Goal: Navigation & Orientation: Find specific page/section

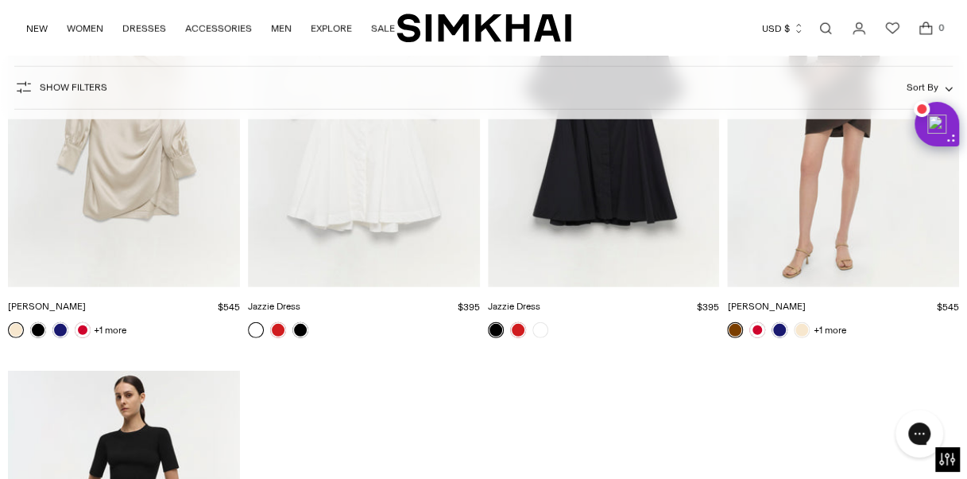
scroll to position [4770, 0]
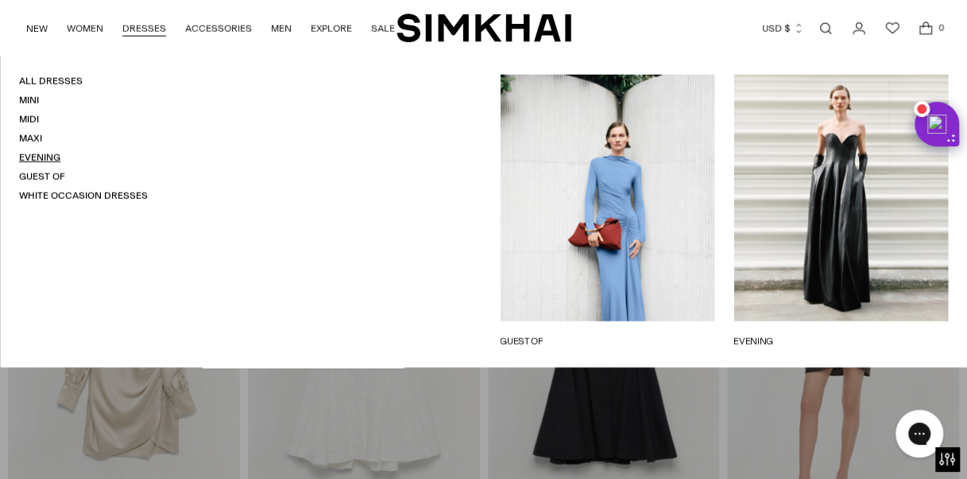
click at [41, 156] on link "Evening" at bounding box center [39, 157] width 41 height 11
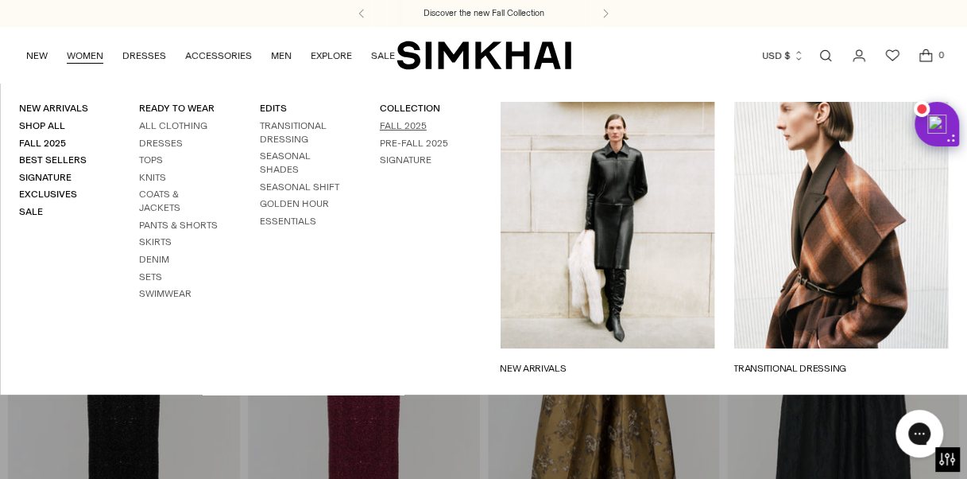
click at [407, 126] on link "Fall 2025" at bounding box center [403, 125] width 47 height 11
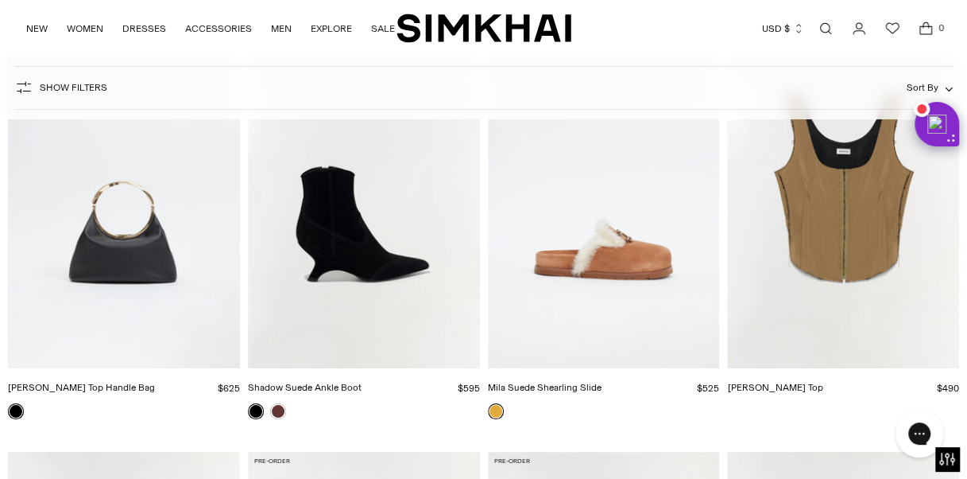
scroll to position [13912, 0]
